Goal: Transaction & Acquisition: Download file/media

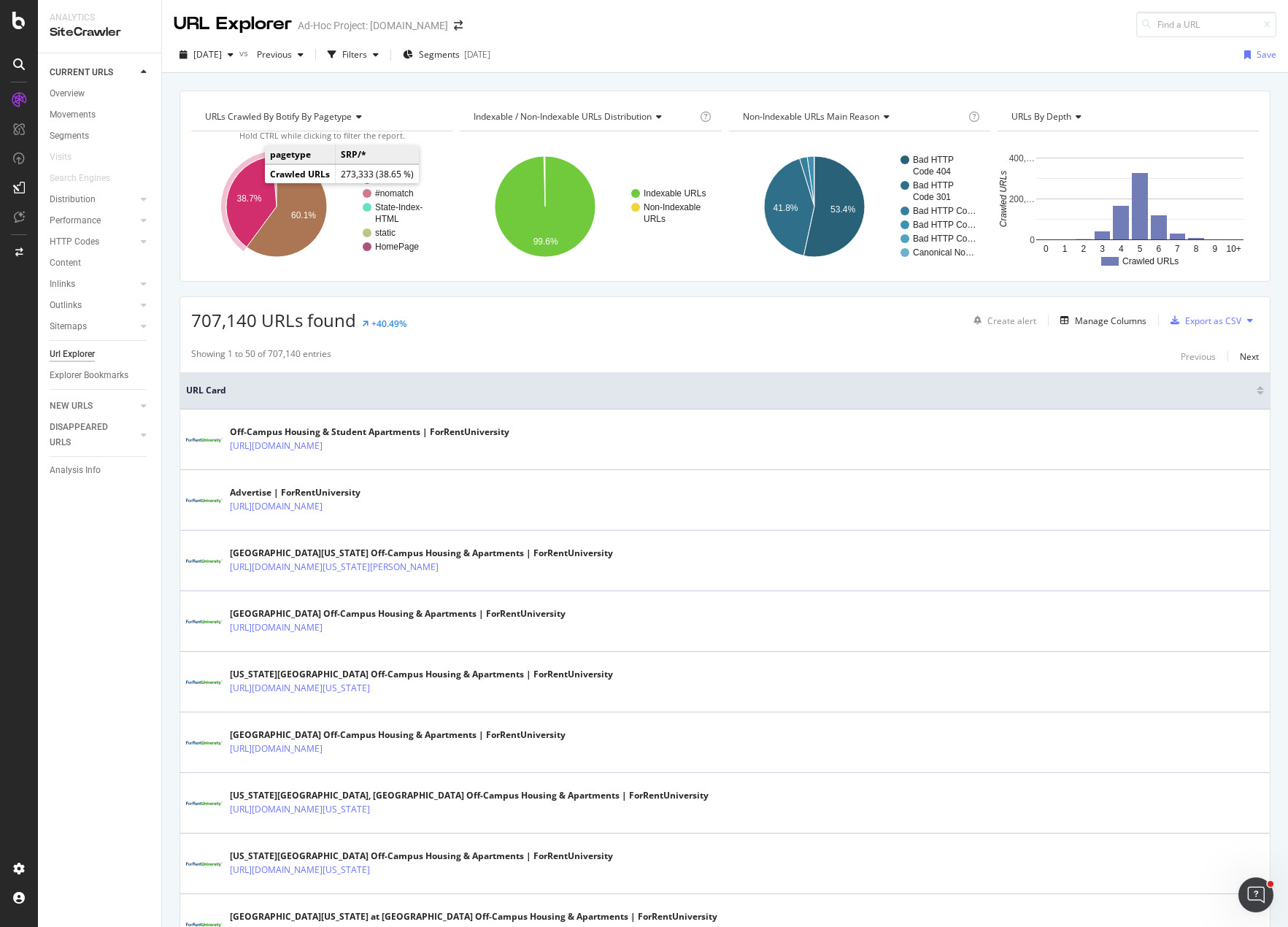
click at [251, 198] on text "38.7%" at bounding box center [249, 198] width 25 height 10
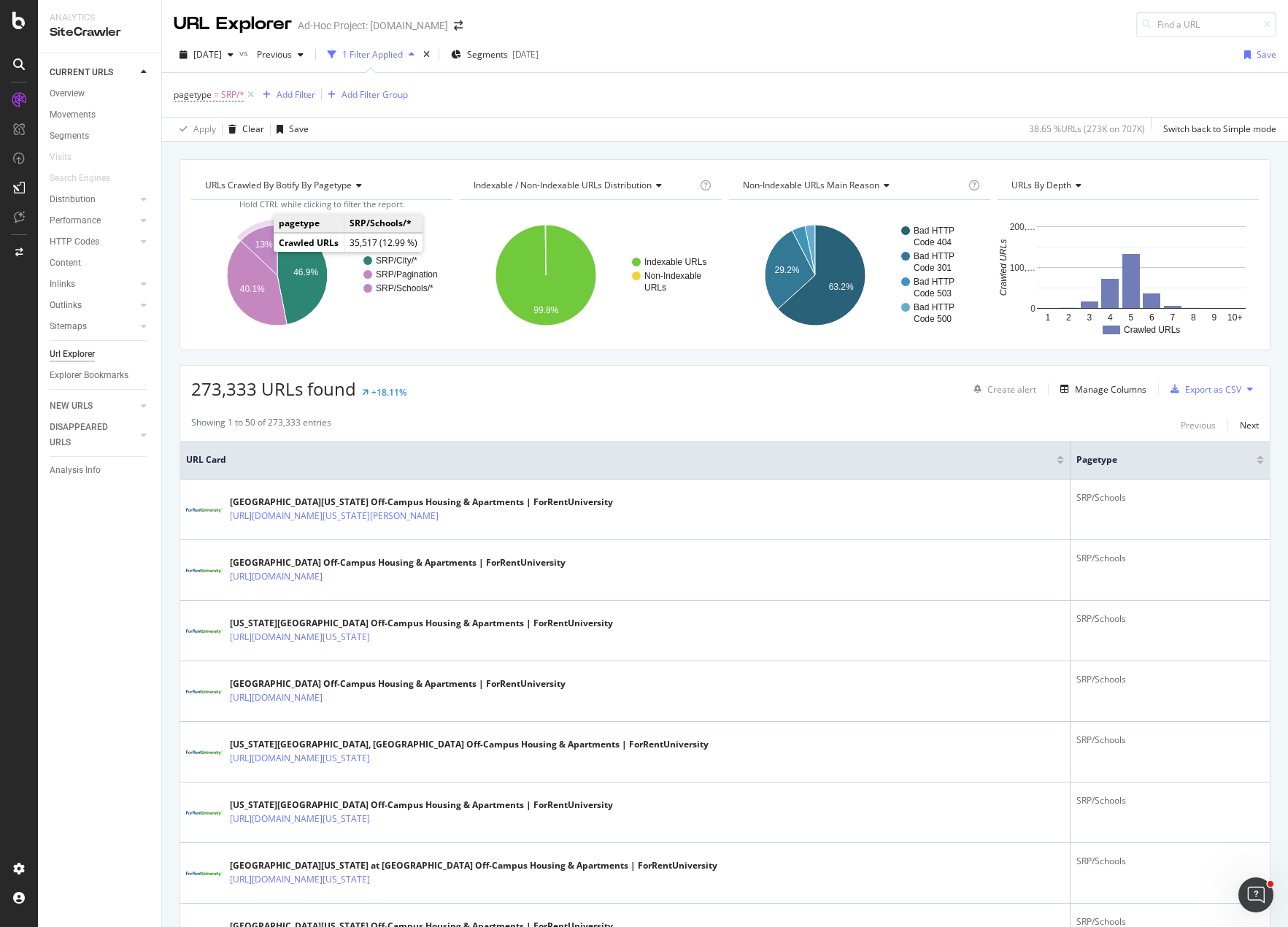
click at [266, 239] on text "13%" at bounding box center [264, 244] width 17 height 10
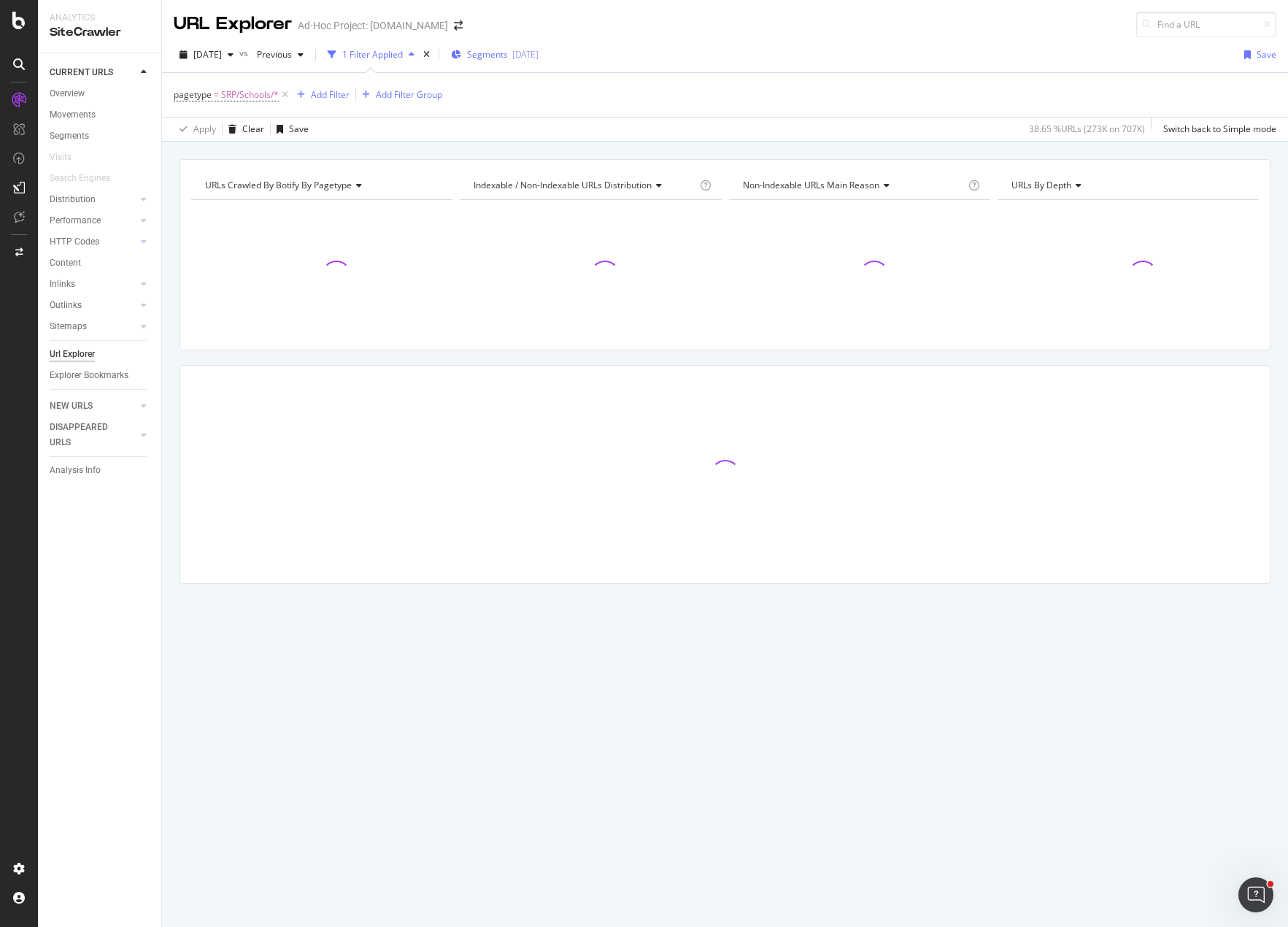
click at [503, 57] on span "Segments" at bounding box center [488, 54] width 41 height 12
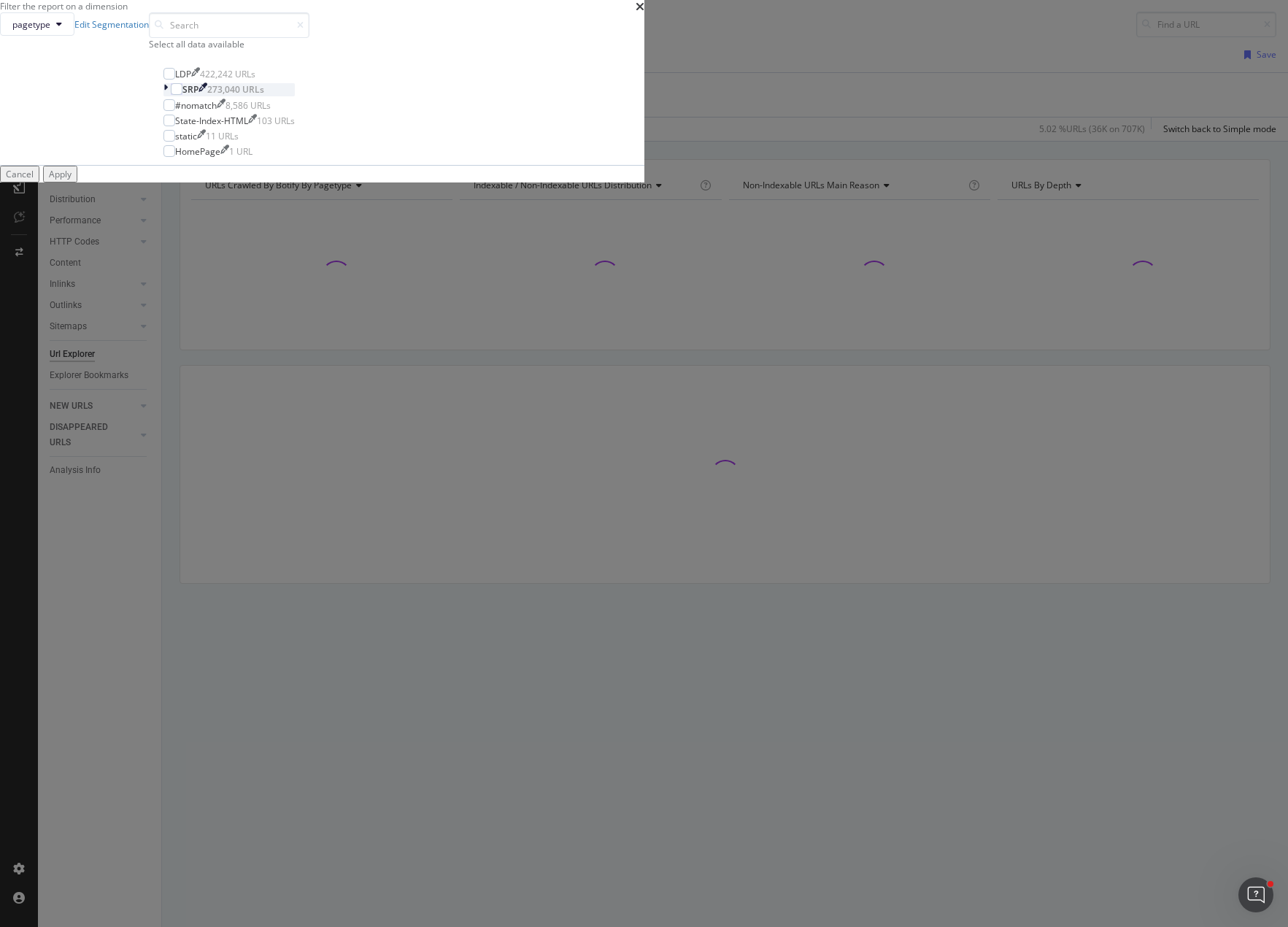
click at [168, 96] on icon "modal" at bounding box center [166, 89] width 4 height 12
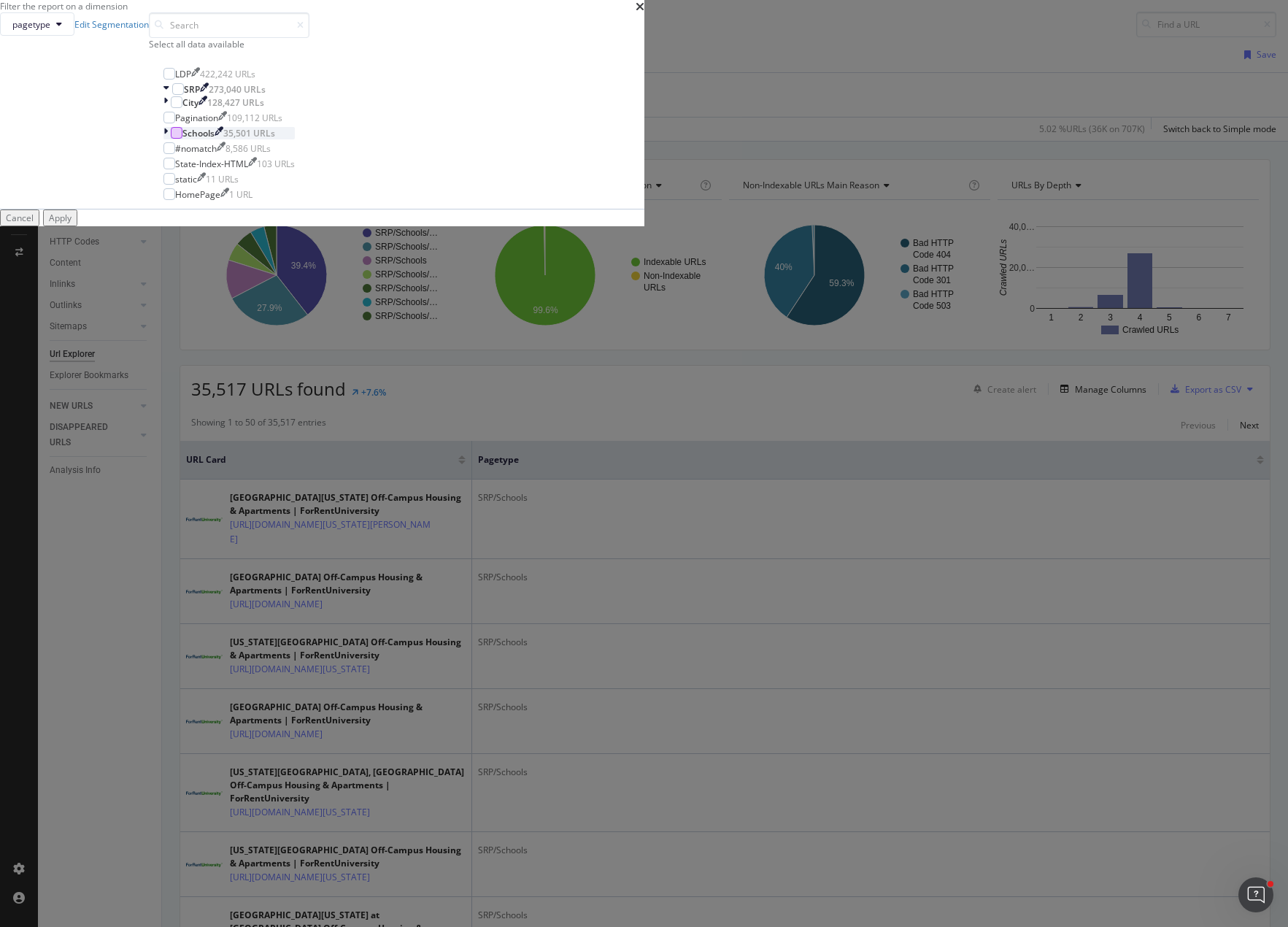
click at [183, 139] on div "modal" at bounding box center [176, 133] width 11 height 11
click at [34, 224] on div "Cancel" at bounding box center [20, 217] width 28 height 12
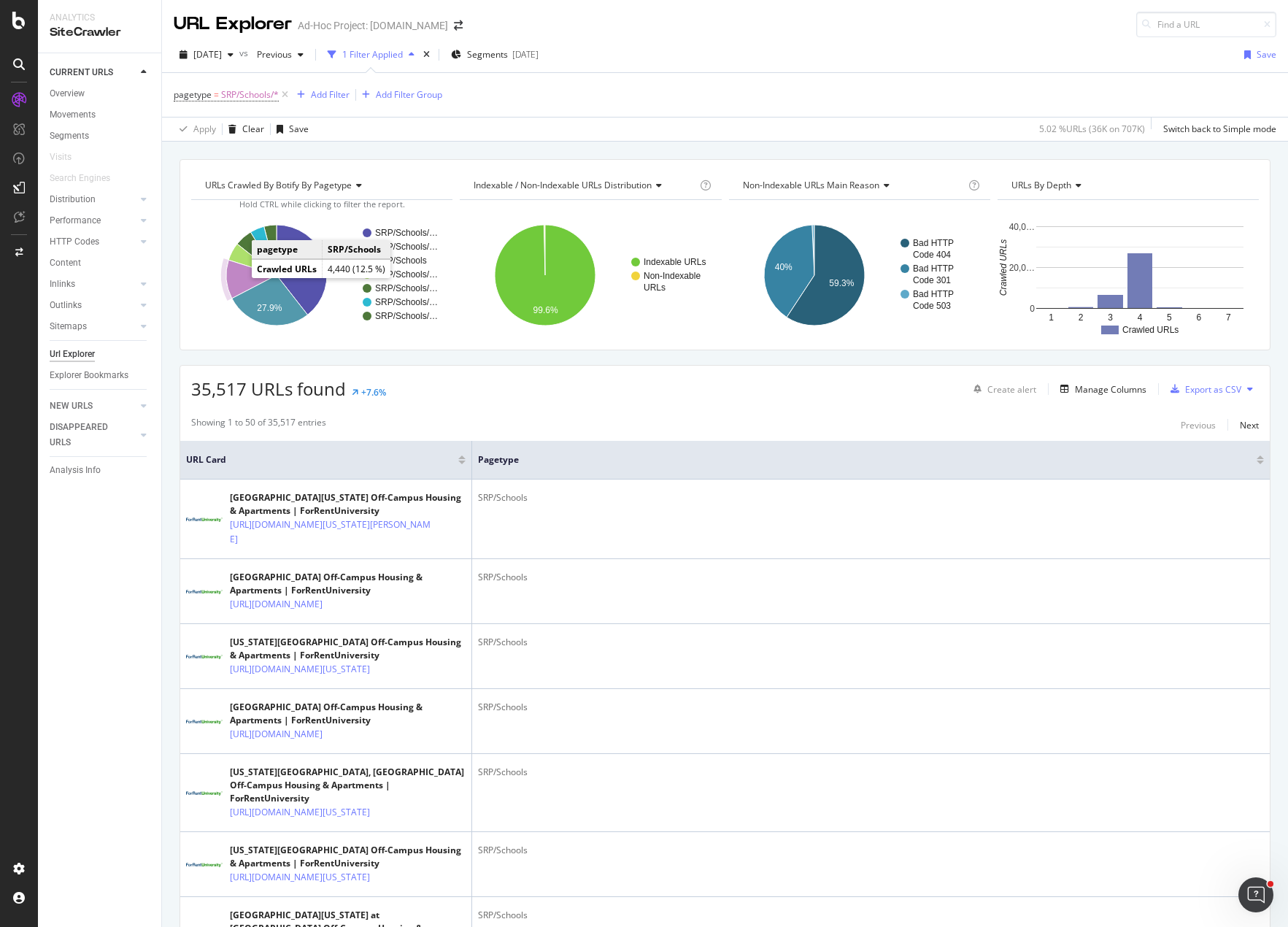
click at [238, 278] on icon "A chart." at bounding box center [251, 279] width 50 height 39
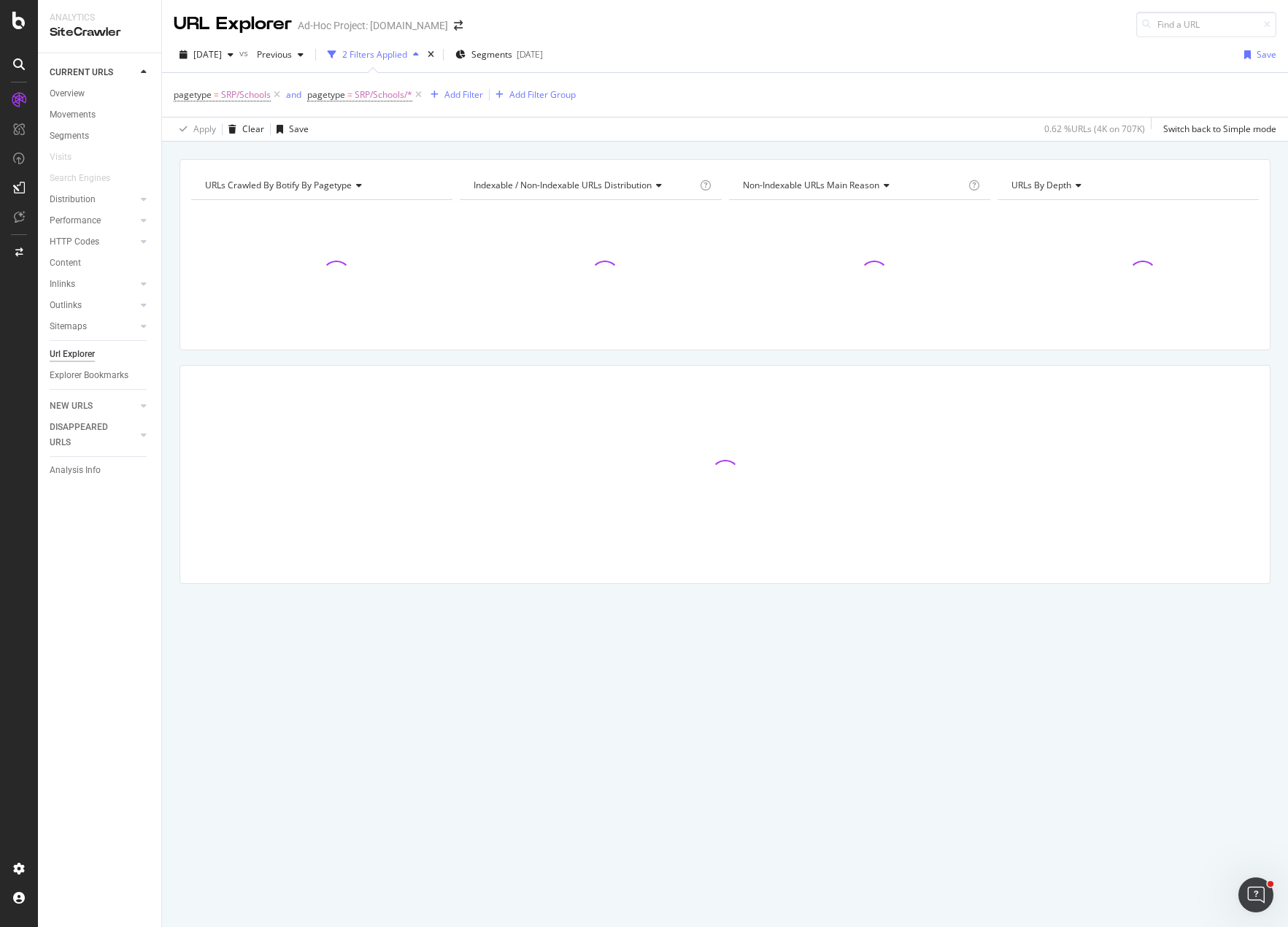
click at [415, 148] on div "URLs Crawled By Botify By pagetype Chart (by Value) Table Expand Export as CSV …" at bounding box center [725, 159] width 1126 height 35
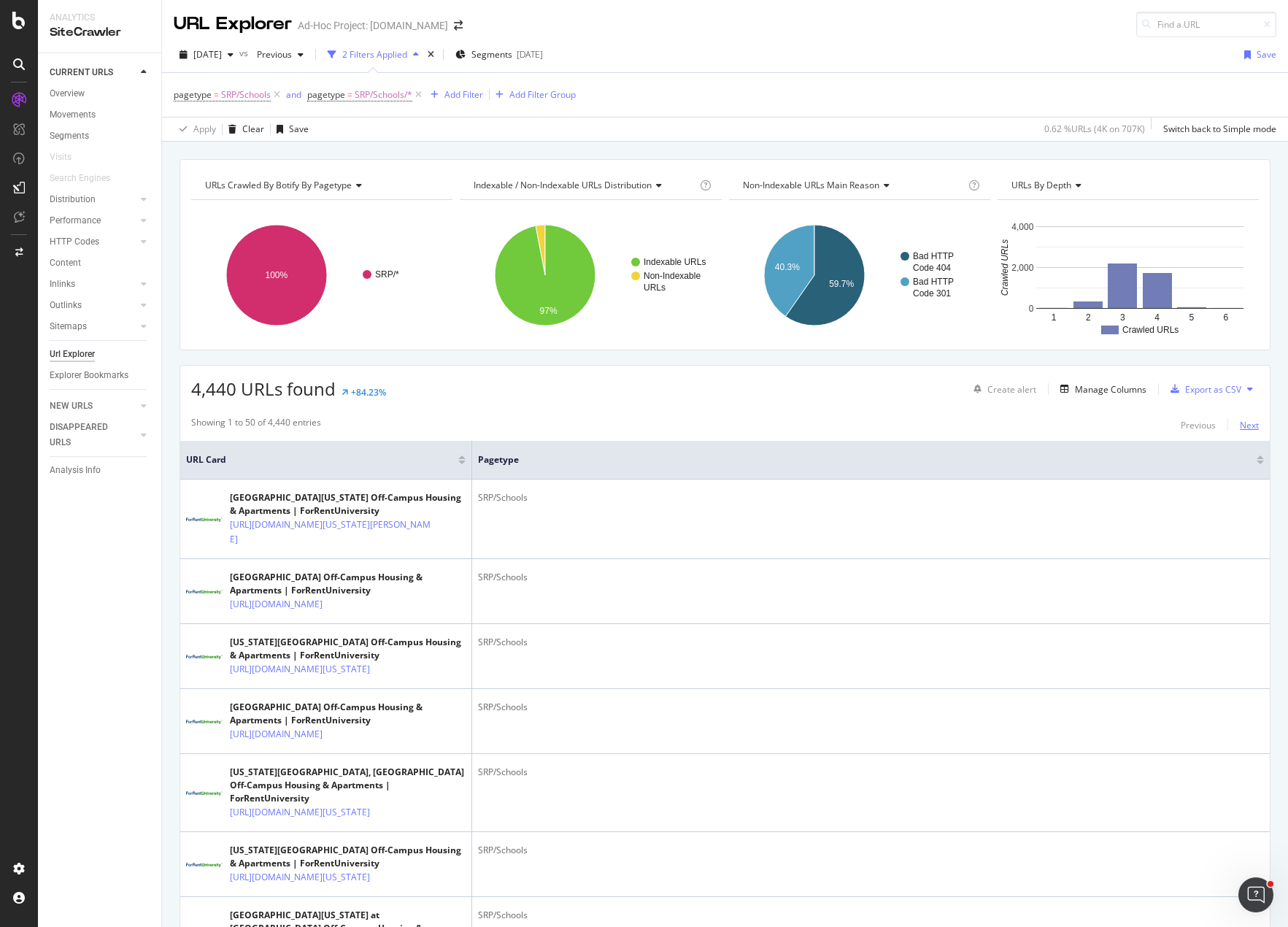
click at [1240, 427] on div "Next" at bounding box center [1249, 425] width 19 height 12
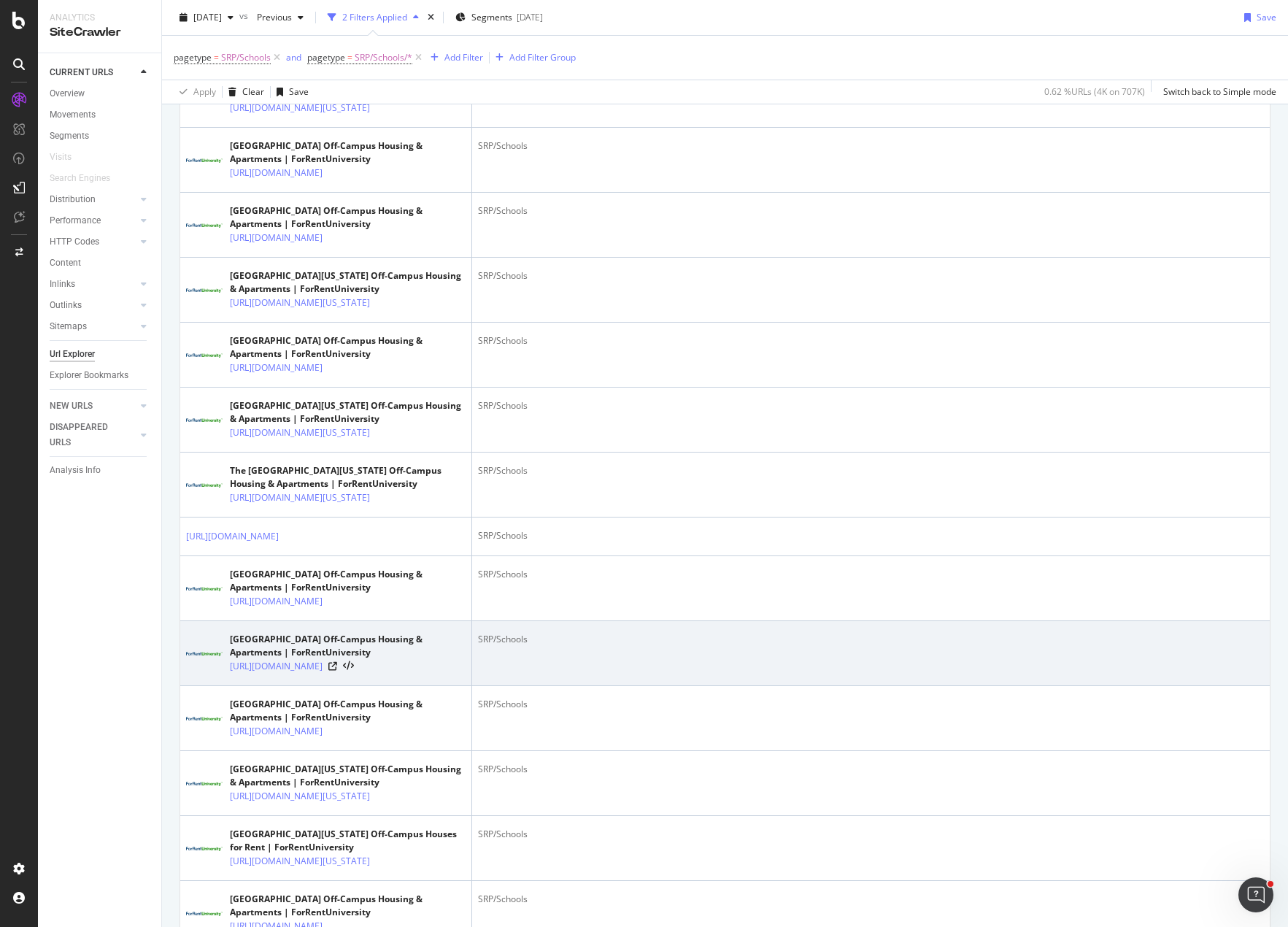
scroll to position [3762, 0]
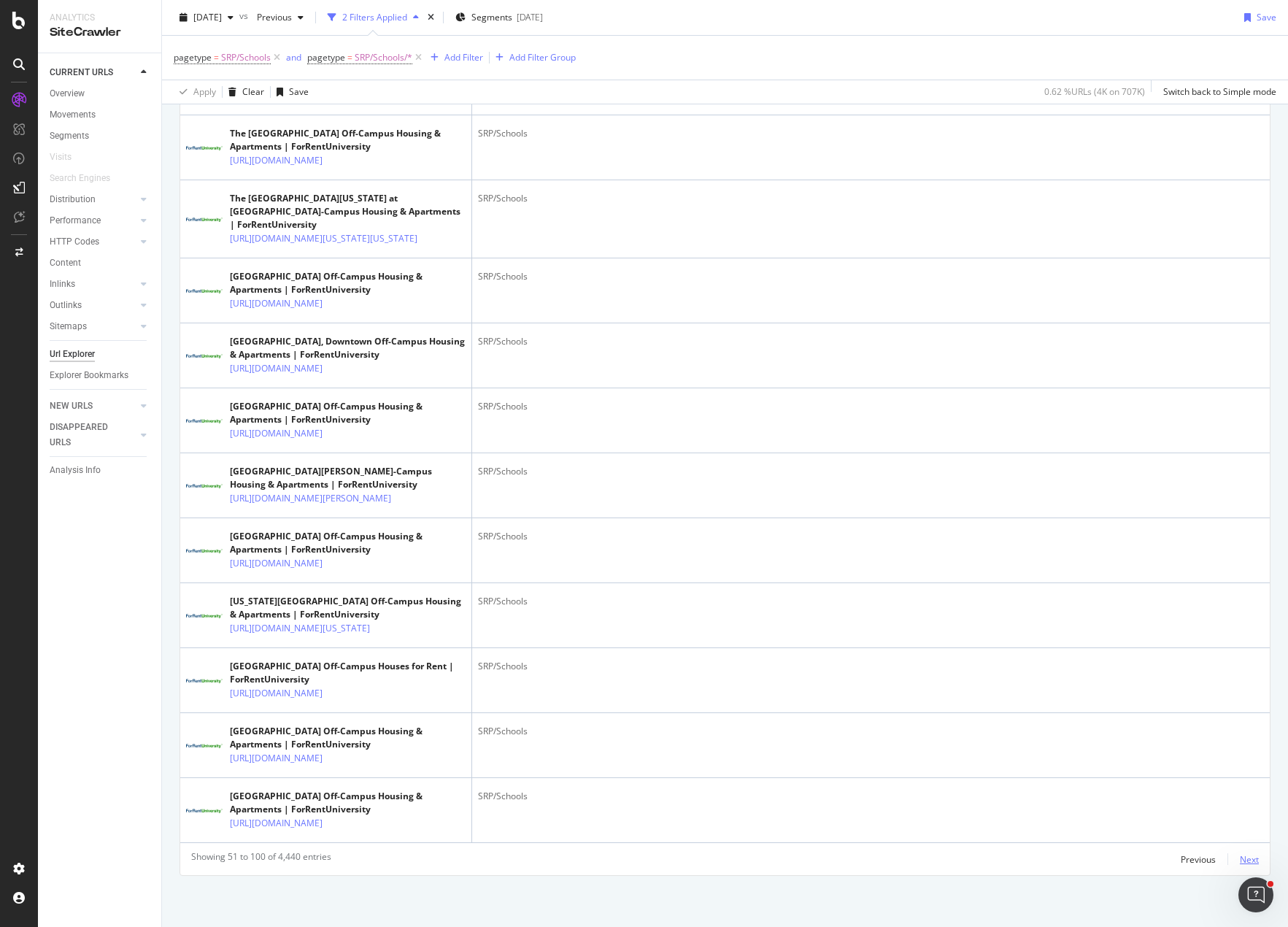
click at [1240, 859] on div "Next" at bounding box center [1249, 859] width 19 height 12
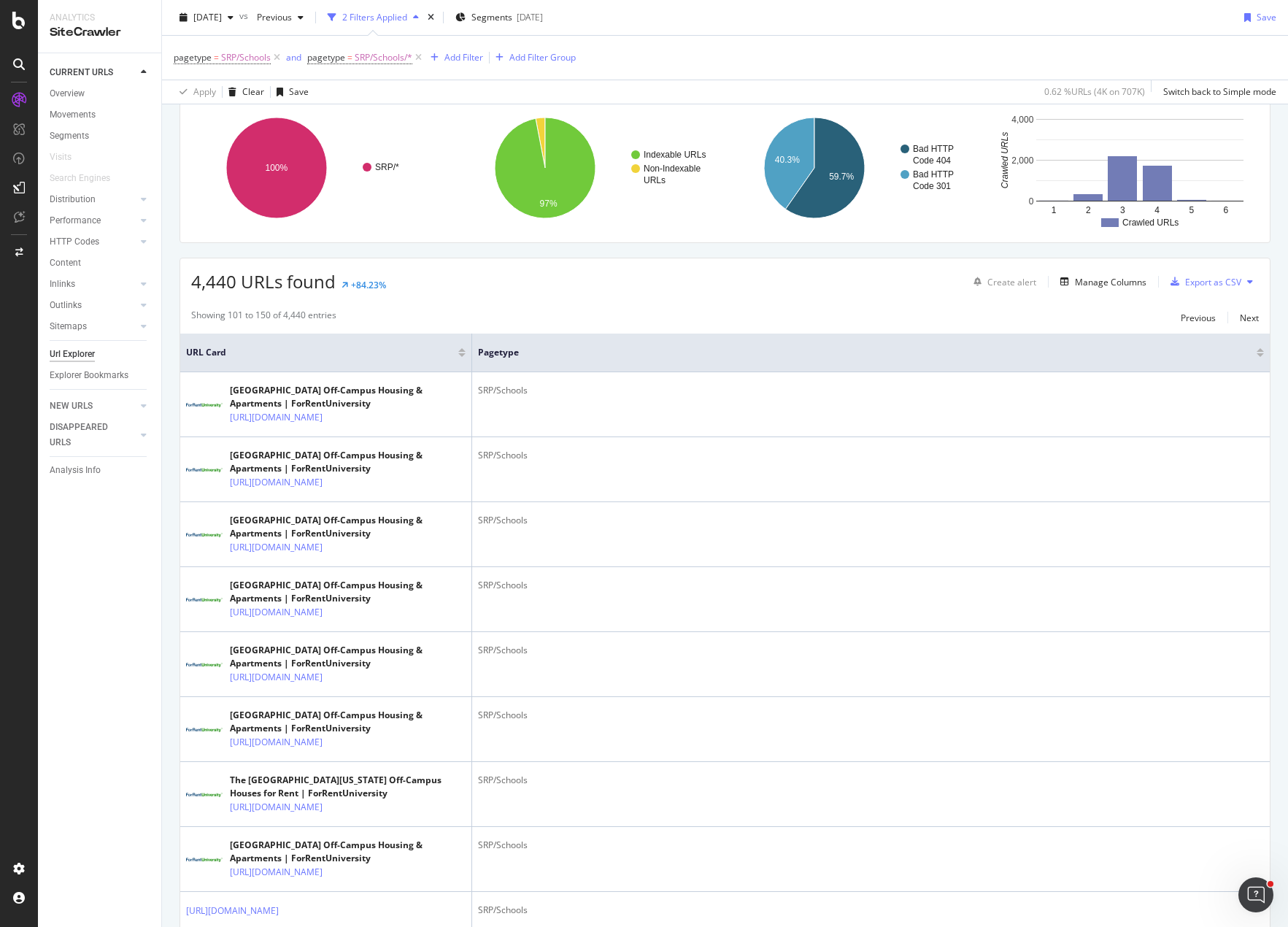
scroll to position [0, 0]
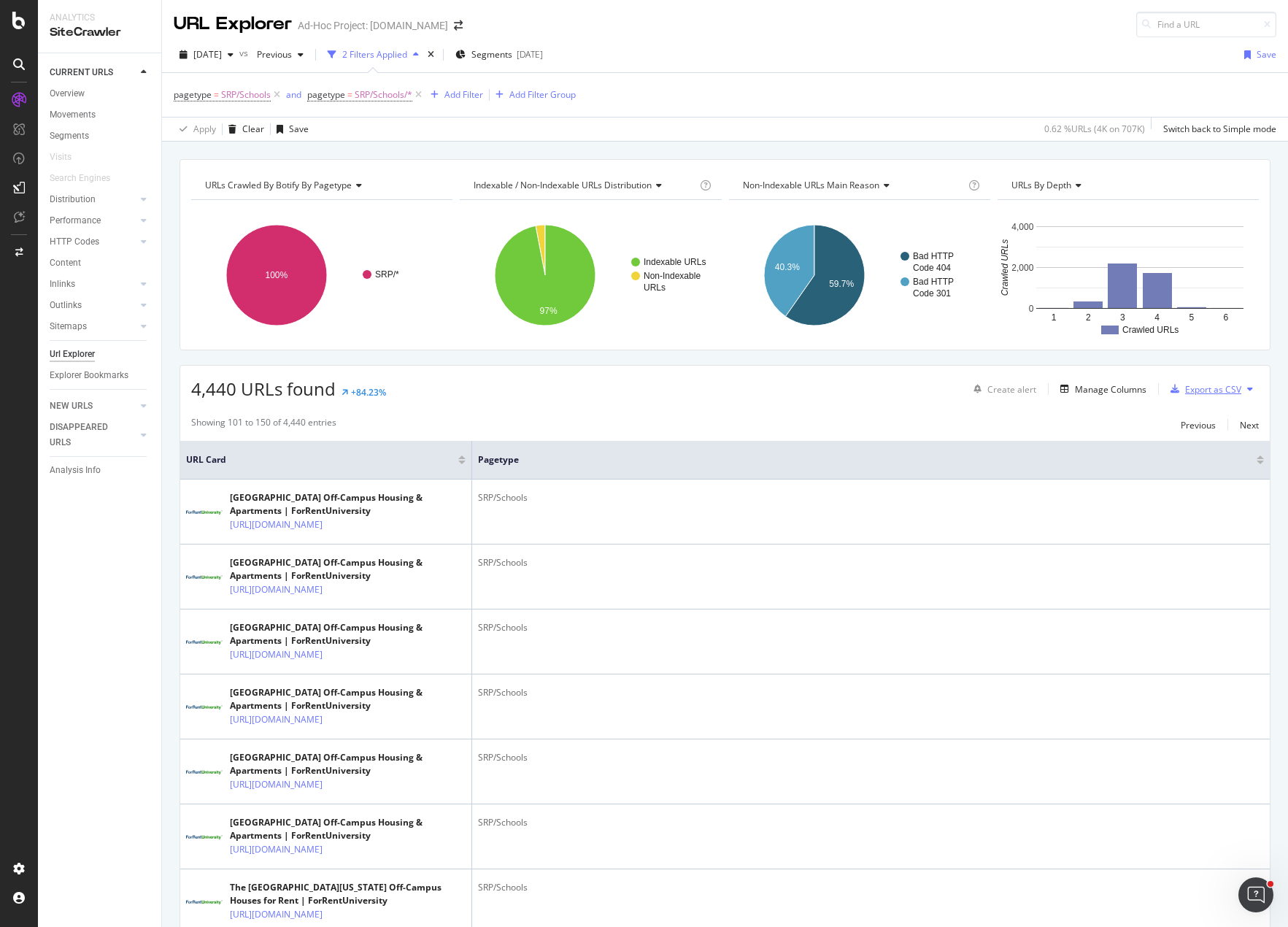
click at [1191, 390] on div "Export as CSV" at bounding box center [1213, 389] width 57 height 12
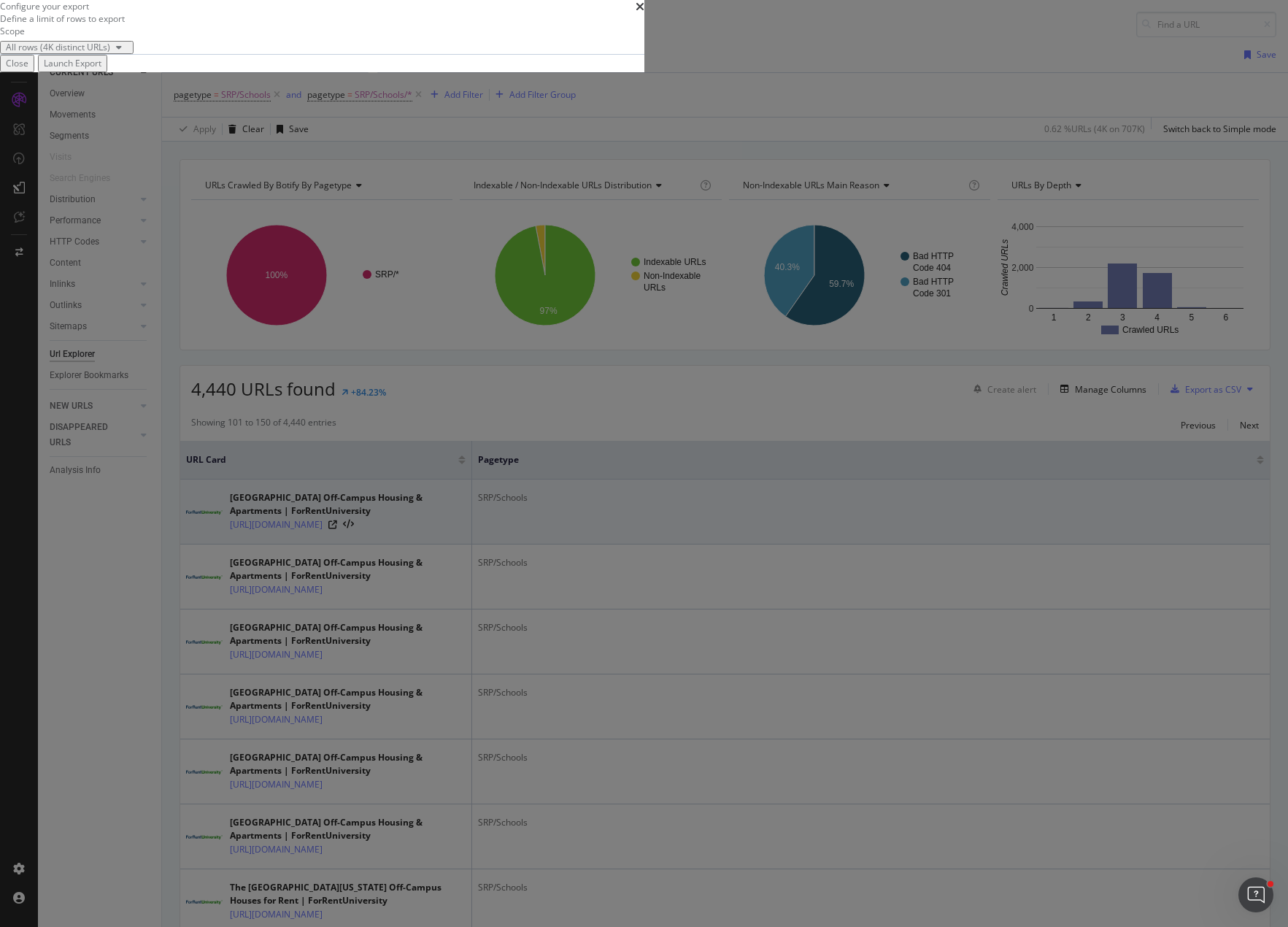
drag, startPoint x: 881, startPoint y: 535, endPoint x: 891, endPoint y: 536, distance: 10.0
click at [102, 70] on div "Launch Export" at bounding box center [72, 62] width 57 height 12
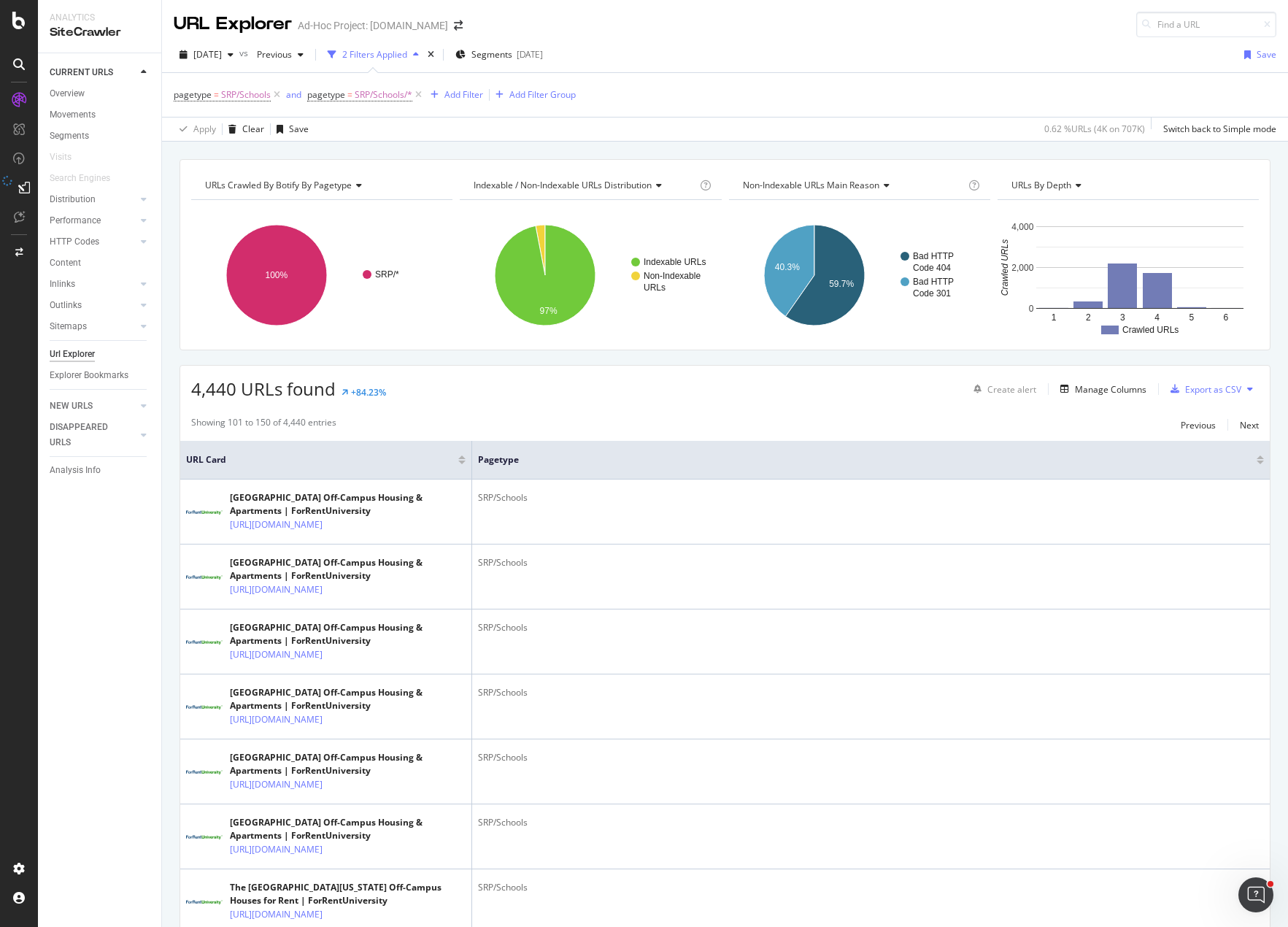
click at [417, 94] on icon at bounding box center [418, 95] width 12 height 15
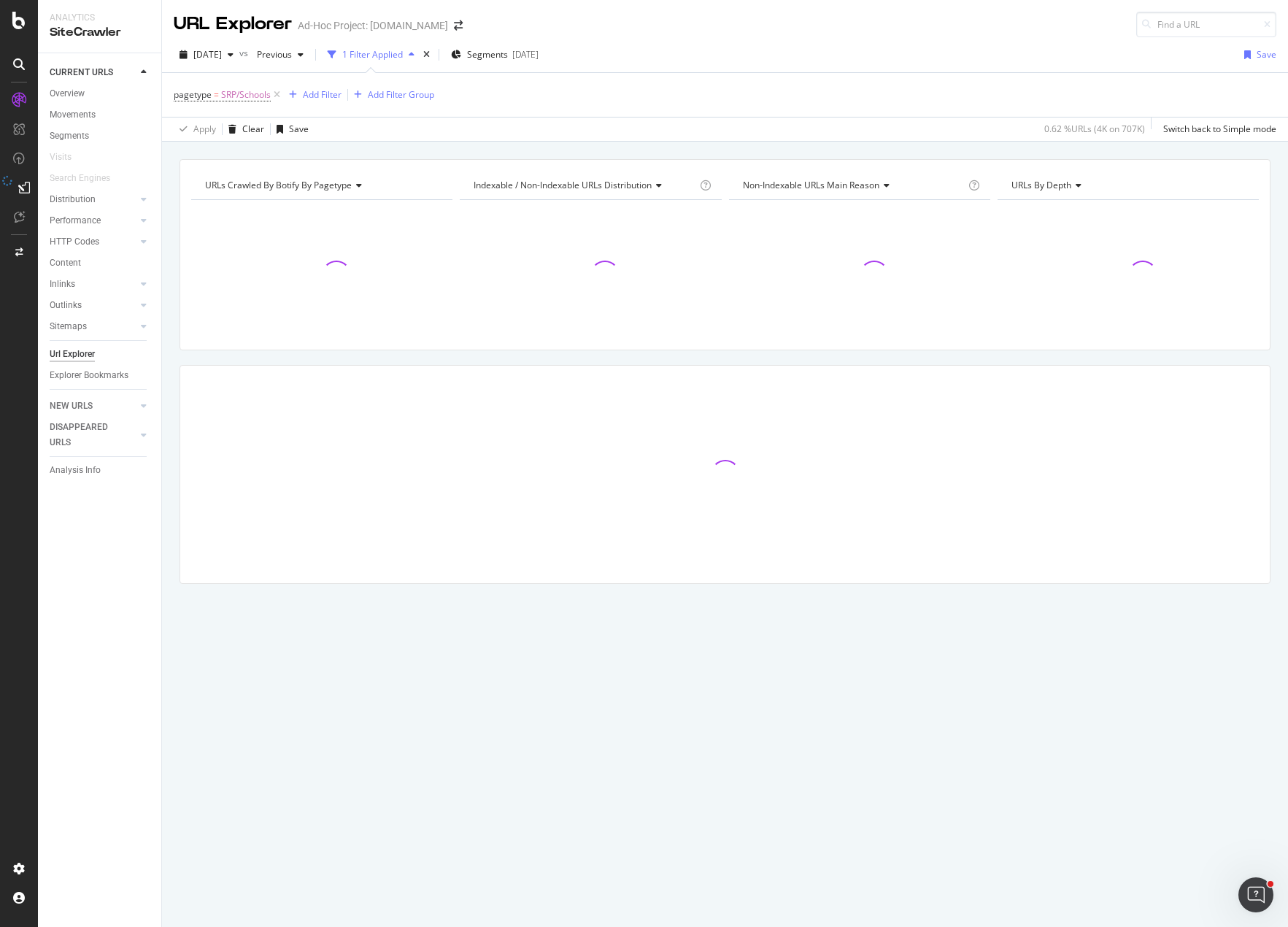
click at [617, 102] on div "pagetype = SRP/Schools Add Filter Add Filter Group" at bounding box center [725, 94] width 1103 height 43
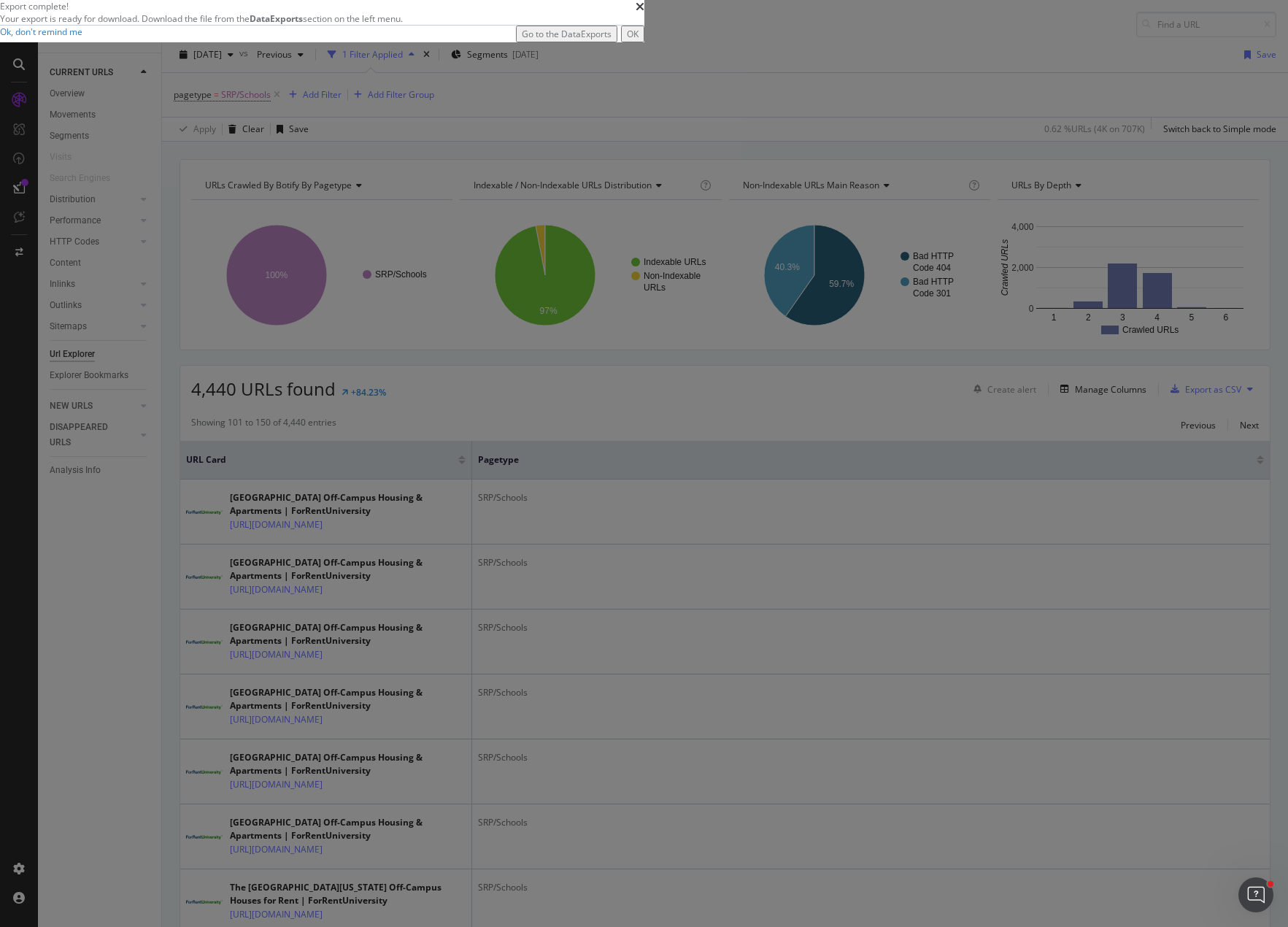
click at [611, 40] on div "Go to the DataExports" at bounding box center [567, 34] width 90 height 12
